Goal: Transaction & Acquisition: Purchase product/service

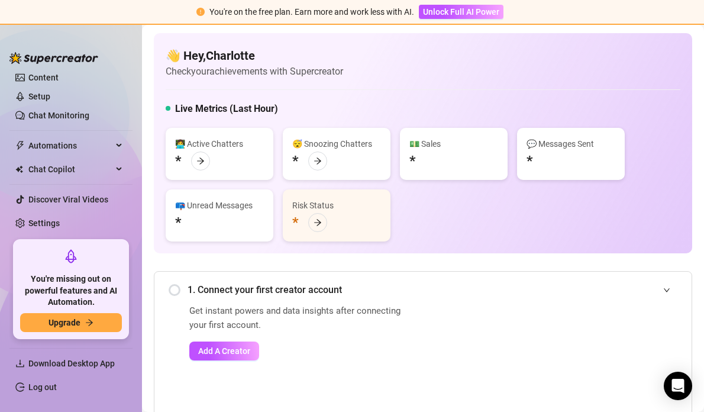
click at [69, 212] on ul "Setup Creator Analytics Team Analytics Purchase Subscription Izzy AI Chatter Co…" at bounding box center [70, 153] width 123 height 166
click at [60, 218] on link "Settings" at bounding box center [43, 222] width 31 height 9
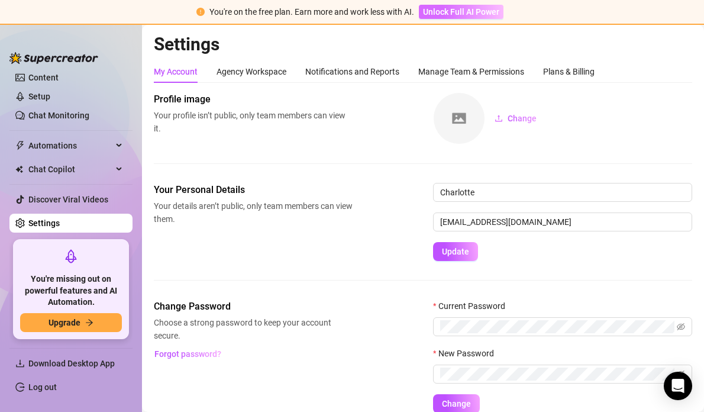
click at [482, 14] on span "Unlock Full AI Power" at bounding box center [461, 11] width 76 height 9
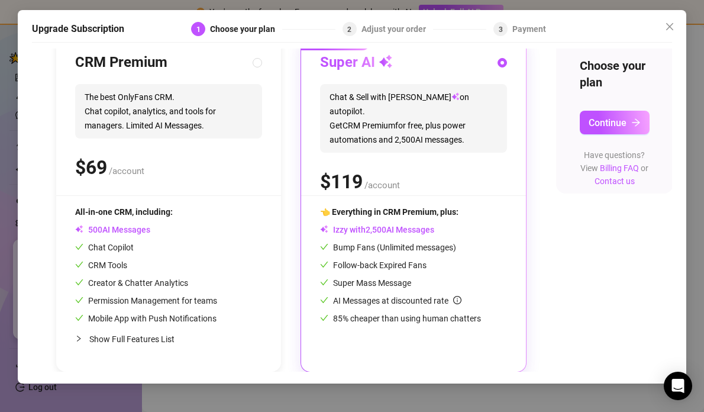
scroll to position [140, 0]
click at [413, 247] on span "Bump Fans (Unlimited messages)" at bounding box center [388, 246] width 136 height 9
click at [607, 121] on span "Continue" at bounding box center [607, 122] width 38 height 11
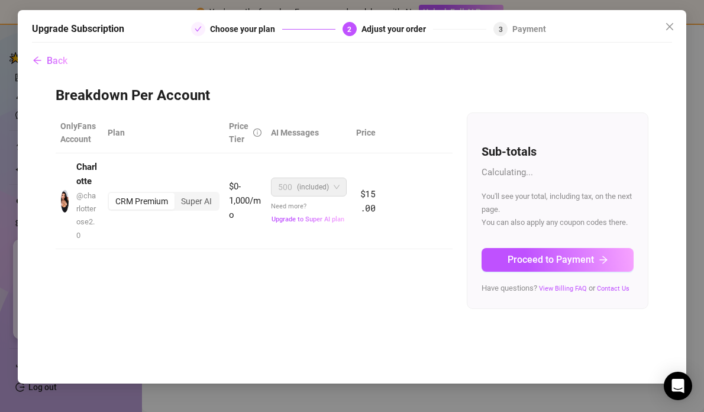
scroll to position [0, 0]
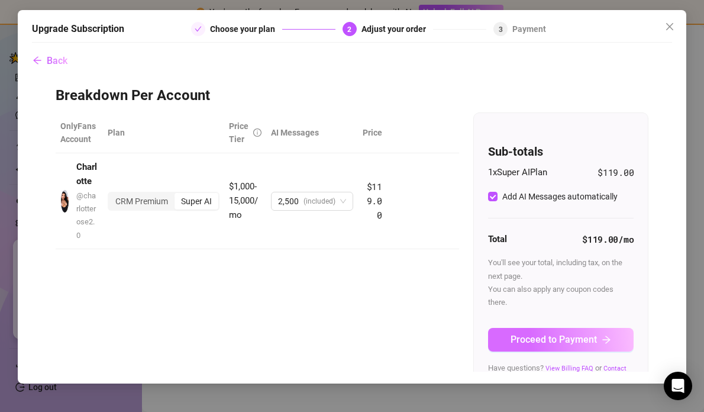
click at [520, 341] on span "Proceed to Payment" at bounding box center [553, 339] width 86 height 11
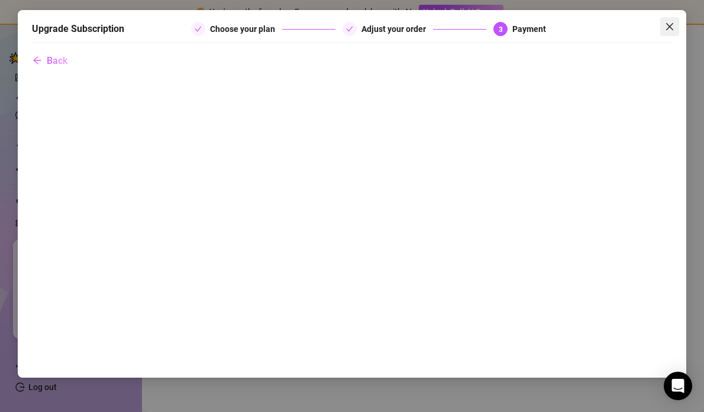
click at [666, 28] on icon "close" at bounding box center [669, 26] width 9 height 9
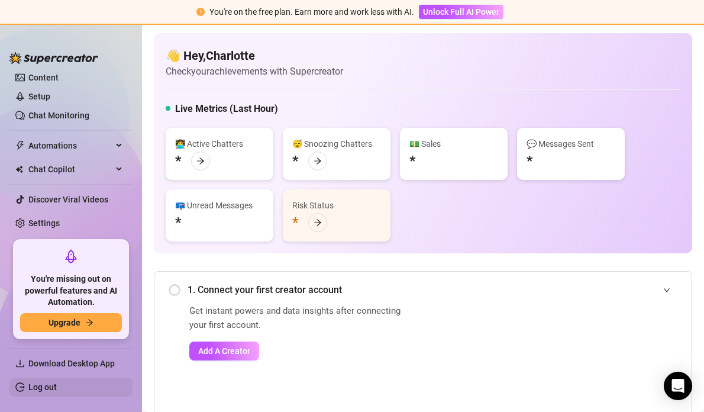
click at [42, 386] on link "Log out" at bounding box center [42, 386] width 28 height 9
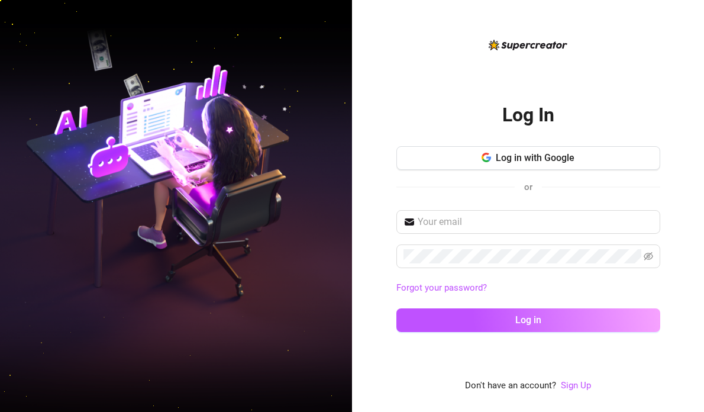
type input "x"
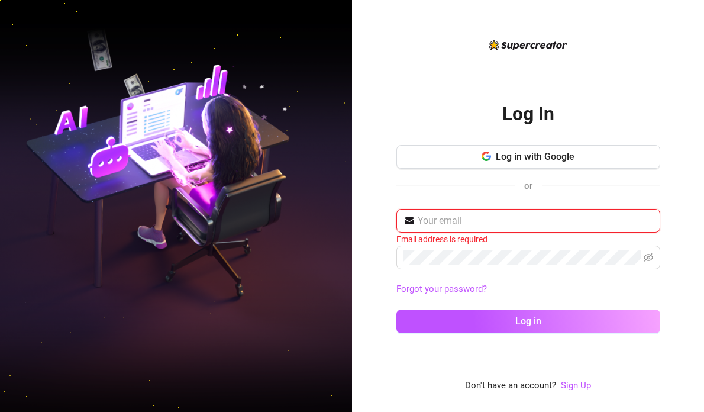
type input "[EMAIL_ADDRESS][DOMAIN_NAME]"
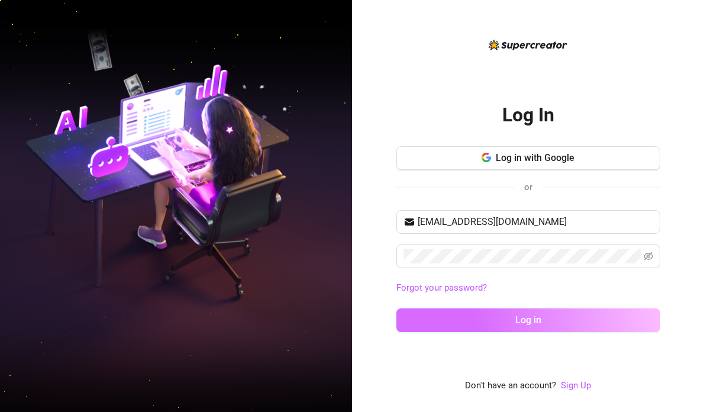
click at [509, 331] on button "Log in" at bounding box center [528, 320] width 264 height 24
